Goal: Task Accomplishment & Management: Manage account settings

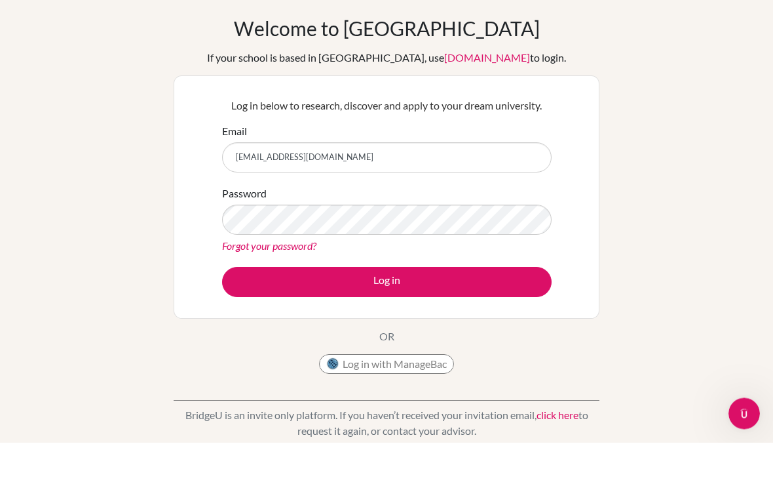
type input "[EMAIL_ADDRESS][DOMAIN_NAME]"
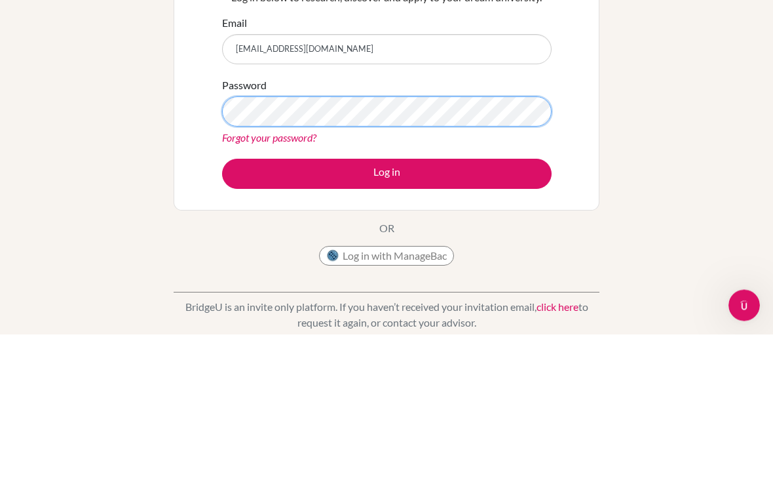
click at [387, 311] on button "Log in" at bounding box center [387, 326] width 330 height 30
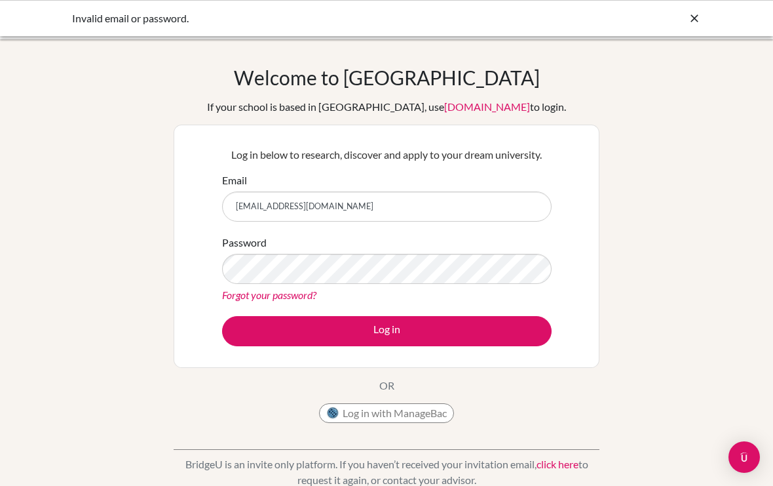
click at [387, 330] on button "Log in" at bounding box center [387, 331] width 330 height 30
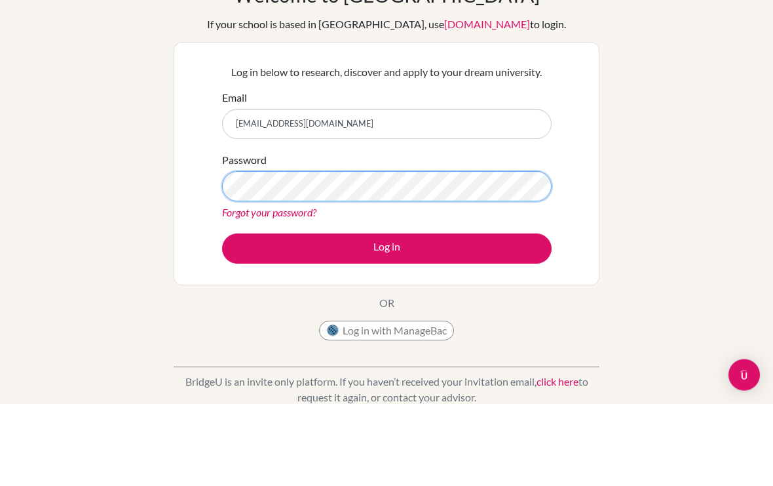
click at [387, 316] on button "Log in" at bounding box center [387, 331] width 330 height 30
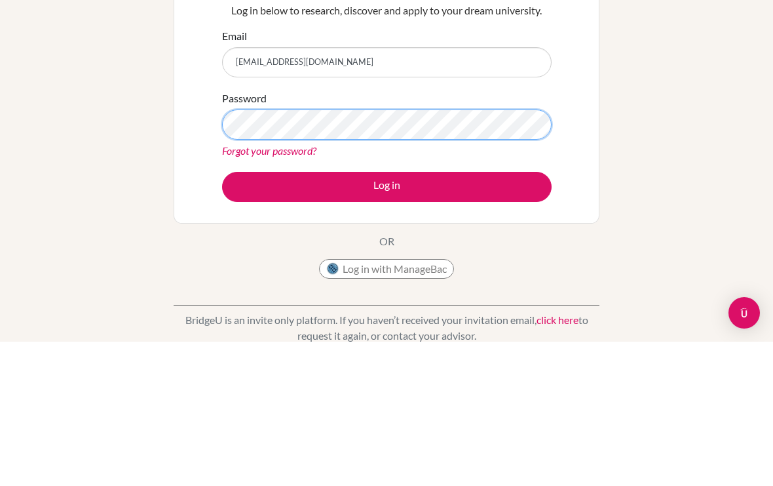
click at [387, 316] on button "Log in" at bounding box center [387, 331] width 330 height 30
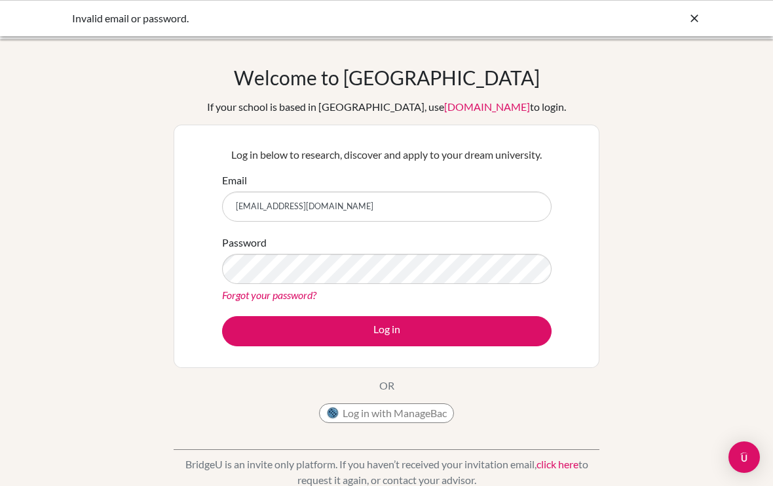
click at [351, 339] on button "Log in" at bounding box center [387, 331] width 330 height 30
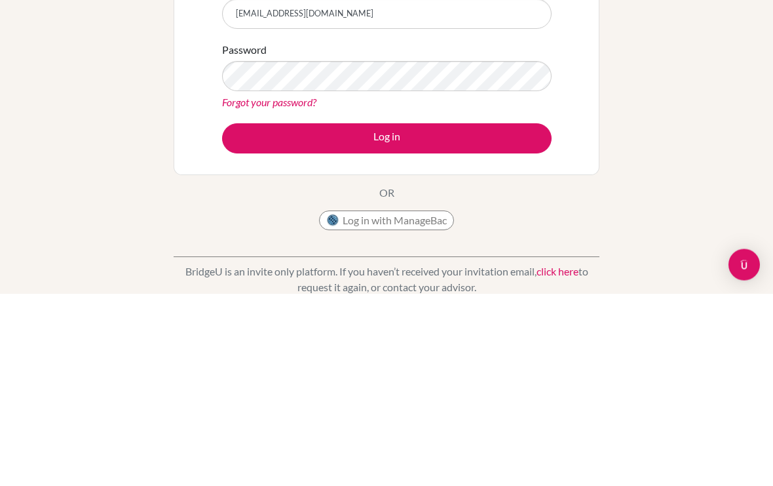
click at [297, 288] on link "Forgot your password?" at bounding box center [269, 294] width 94 height 12
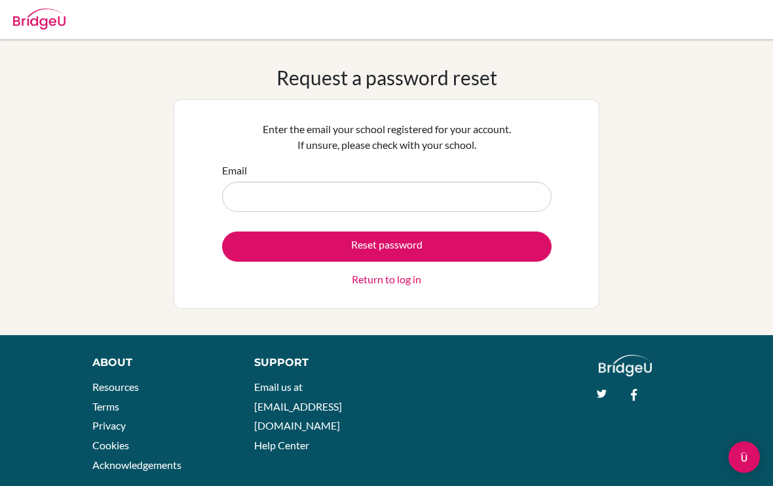
click at [356, 193] on input "Email" at bounding box center [387, 197] width 330 height 30
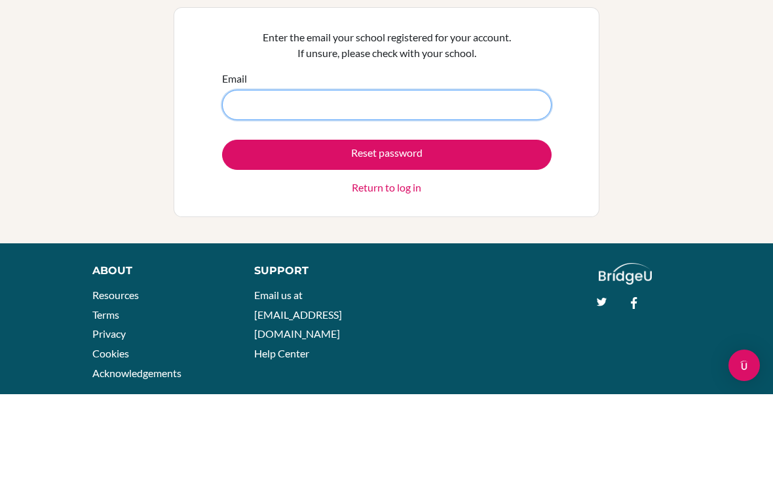
type input "[EMAIL_ADDRESS][DOMAIN_NAME]"
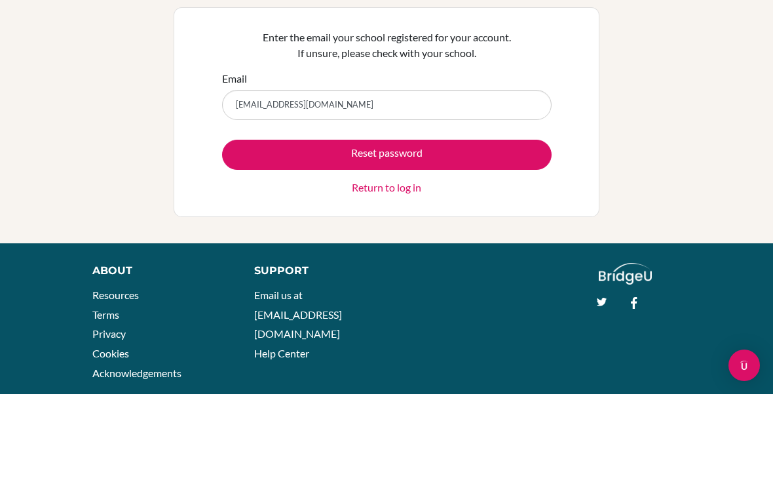
scroll to position [26, 0]
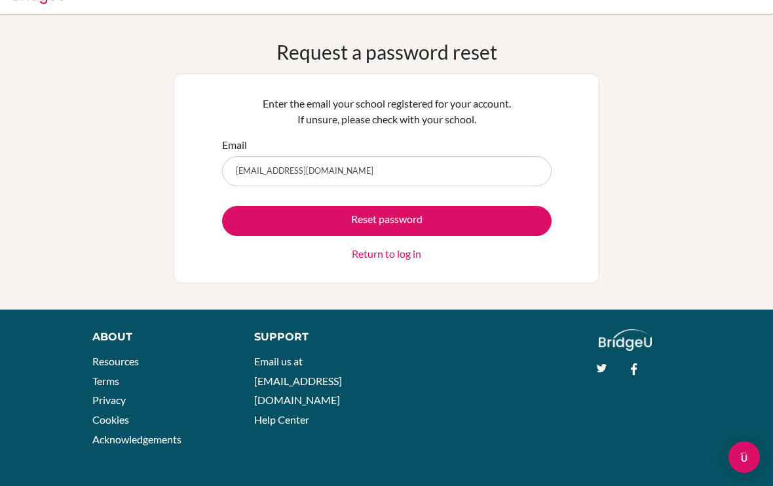
click at [360, 209] on button "Reset password" at bounding box center [387, 221] width 330 height 30
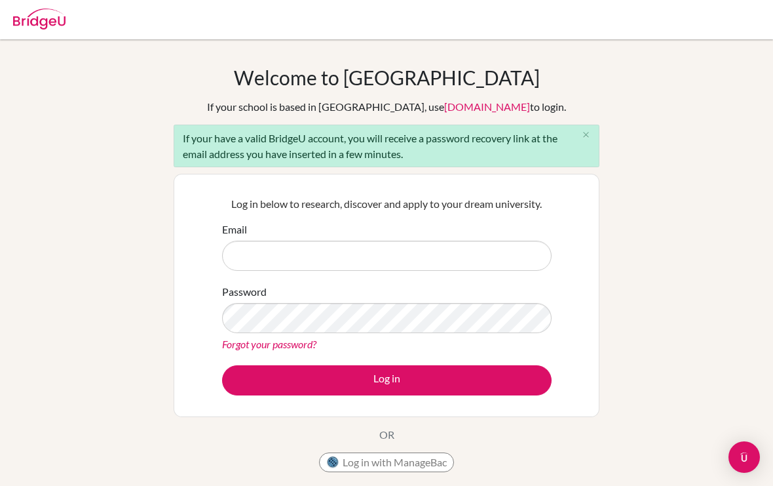
scroll to position [131, 0]
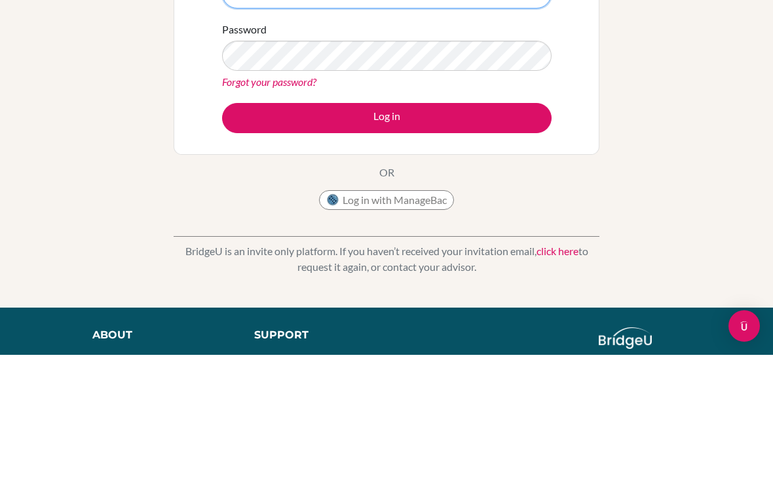
type input "[EMAIL_ADDRESS][DOMAIN_NAME]"
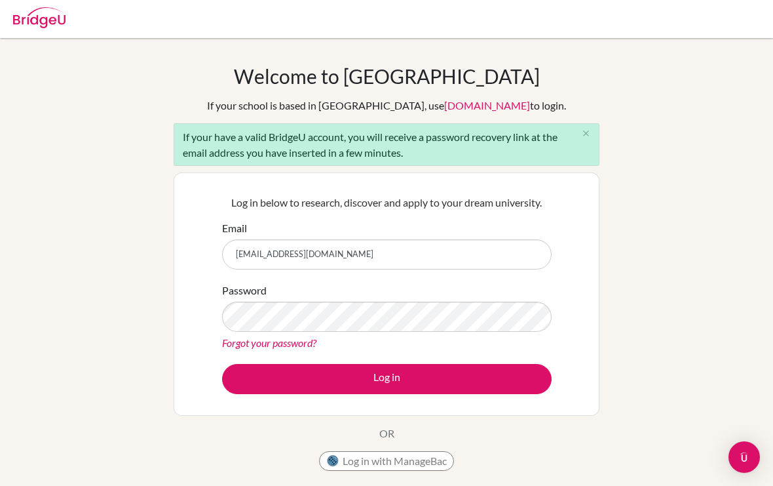
scroll to position [0, 0]
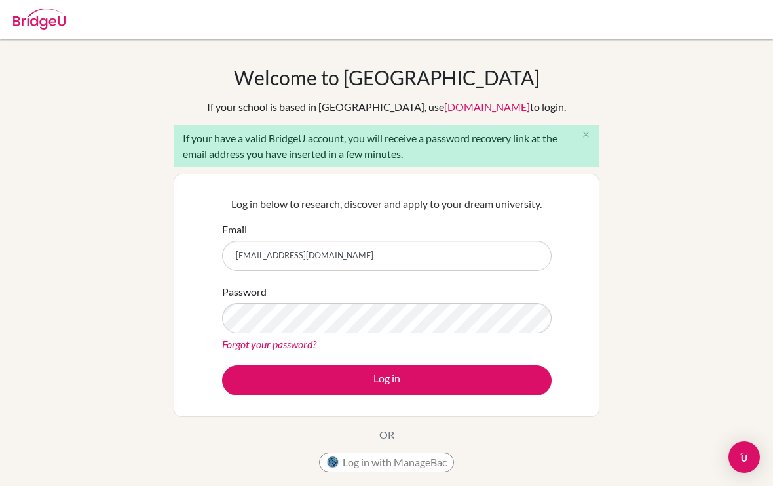
click at [410, 144] on div "If your have a valid BridgeU account, you will receive a password recovery link…" at bounding box center [387, 146] width 426 height 43
click at [429, 153] on div "If your have a valid BridgeU account, you will receive a password recovery link…" at bounding box center [387, 146] width 426 height 43
click at [436, 151] on div "If your have a valid BridgeU account, you will receive a password recovery link…" at bounding box center [387, 146] width 426 height 43
click at [446, 142] on div "If your have a valid BridgeU account, you will receive a password recovery link…" at bounding box center [387, 146] width 426 height 43
click at [448, 145] on div "If your have a valid BridgeU account, you will receive a password recovery link…" at bounding box center [387, 146] width 426 height 43
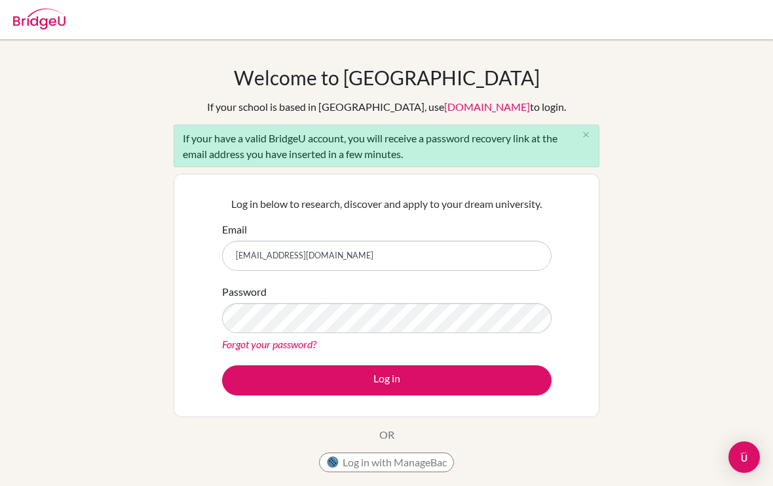
click at [459, 142] on div "If your have a valid BridgeU account, you will receive a password recovery link…" at bounding box center [387, 146] width 426 height 43
click at [742, 452] on img "Open Intercom Messenger" at bounding box center [745, 457] width 16 height 16
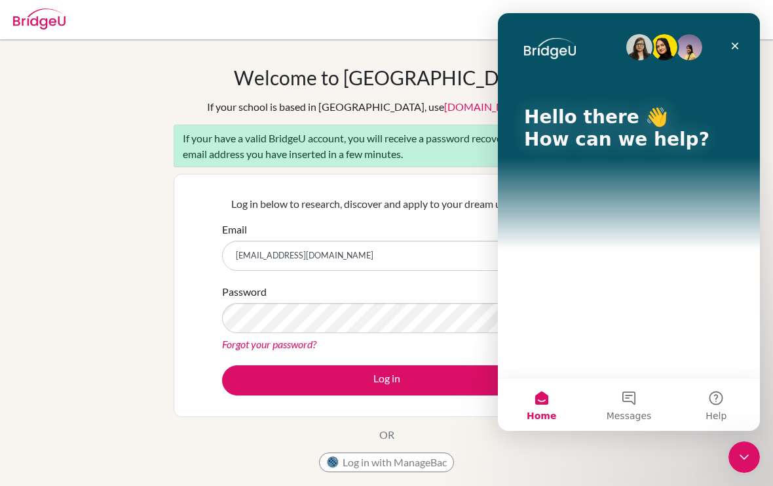
click at [737, 44] on icon "Close" at bounding box center [735, 46] width 7 height 7
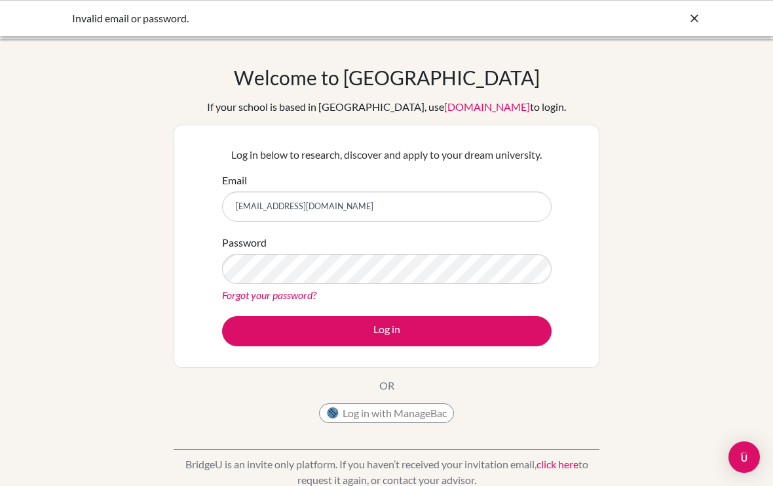
click at [696, 25] on div at bounding box center [694, 18] width 13 height 16
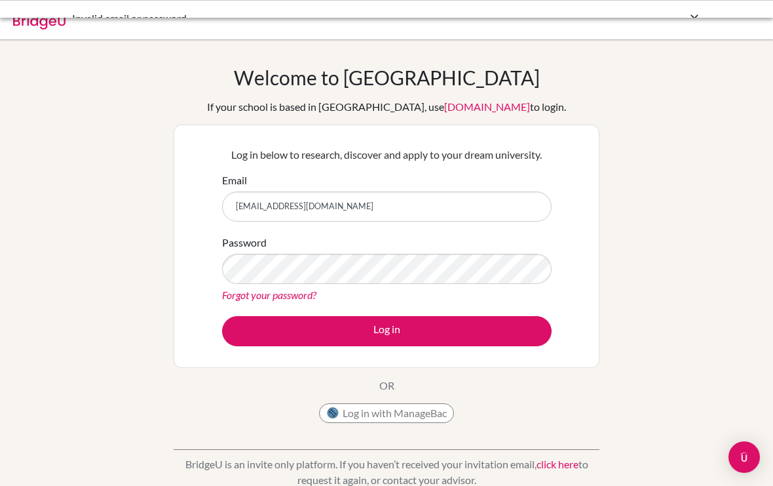
click at [691, 20] on div at bounding box center [387, 19] width 760 height 39
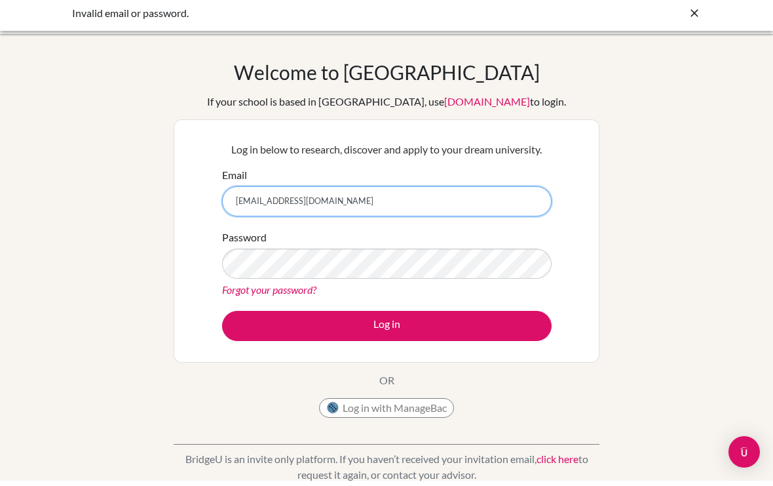
scroll to position [5, 0]
